Goal: Task Accomplishment & Management: Use online tool/utility

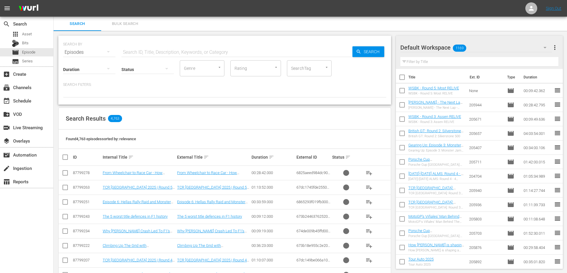
scroll to position [5335, 0]
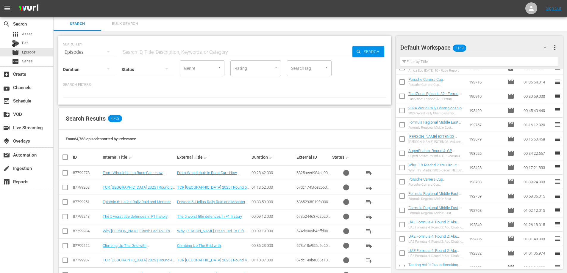
click at [138, 55] on div "Status" at bounding box center [147, 65] width 52 height 21
click at [443, 57] on input "text" at bounding box center [479, 62] width 158 height 10
paste input "Why F1's Madrid 2026 Circuit NEEDS to Avoid Valencia's Failures"
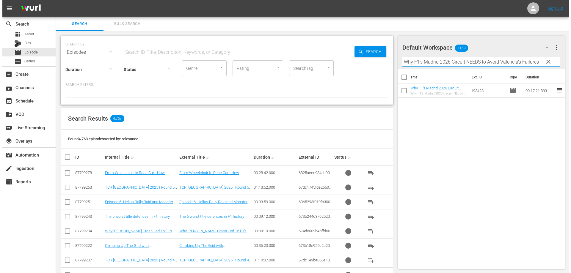
scroll to position [0, 0]
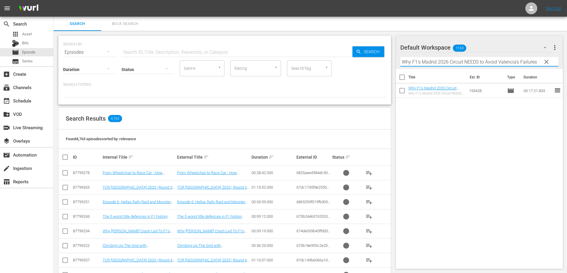
type input "Why F1's Madrid 2026 Circuit NEEDS to Avoid Valencia's Failures"
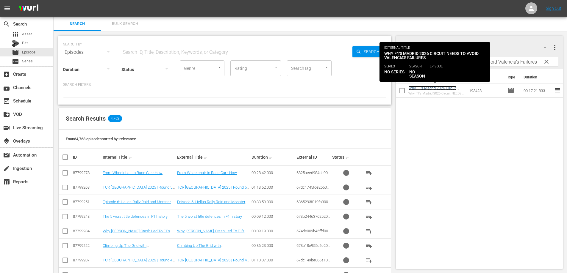
click at [434, 90] on link "Why F1's Madrid 2026 Circuit NEEDS to Avoid Valencia's Failures" at bounding box center [432, 92] width 48 height 13
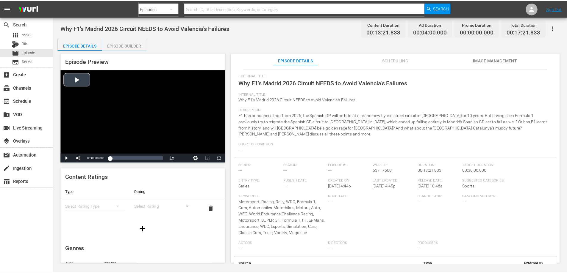
scroll to position [30, 0]
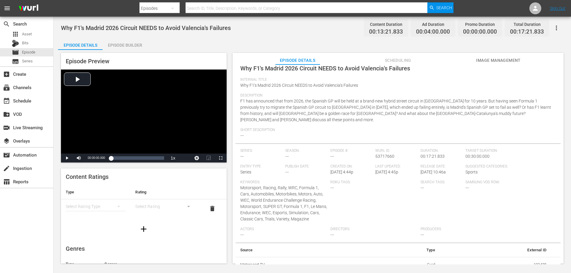
click at [128, 42] on div "Episode Builder" at bounding box center [125, 45] width 45 height 14
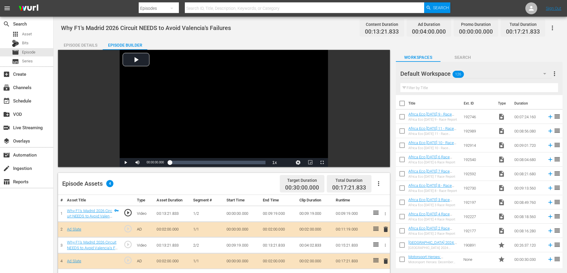
scroll to position [12, 0]
